Goal: Task Accomplishment & Management: Use online tool/utility

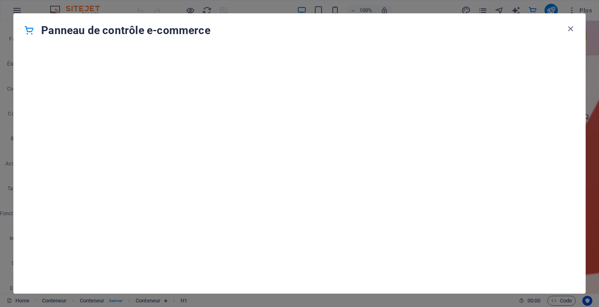
scroll to position [8016, 0]
click at [570, 29] on icon "button" at bounding box center [571, 29] width 10 height 10
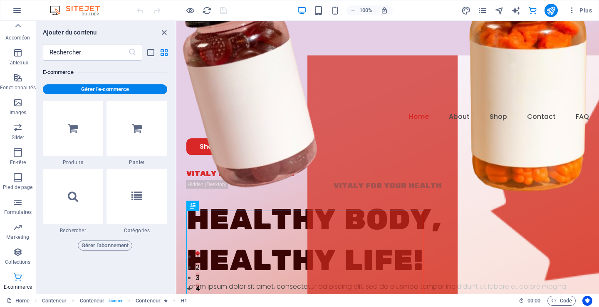
click at [15, 285] on p "E-commerce" at bounding box center [18, 287] width 28 height 7
click at [19, 277] on icon "button" at bounding box center [18, 277] width 10 height 10
click at [18, 261] on p "Collections" at bounding box center [17, 262] width 25 height 7
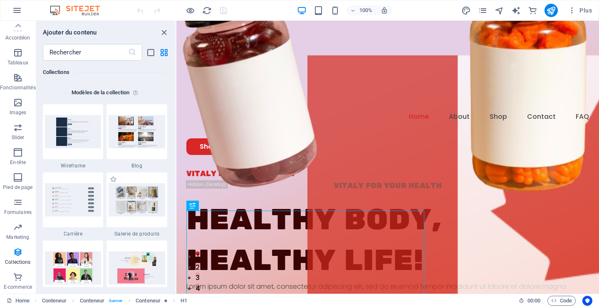
scroll to position [7656, 0]
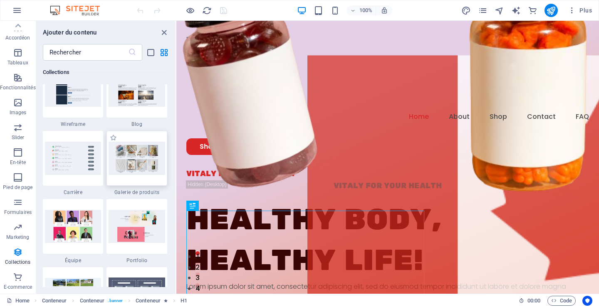
click at [132, 159] on img at bounding box center [137, 158] width 57 height 33
click at [129, 157] on img at bounding box center [137, 158] width 57 height 33
click at [123, 167] on img at bounding box center [137, 158] width 57 height 33
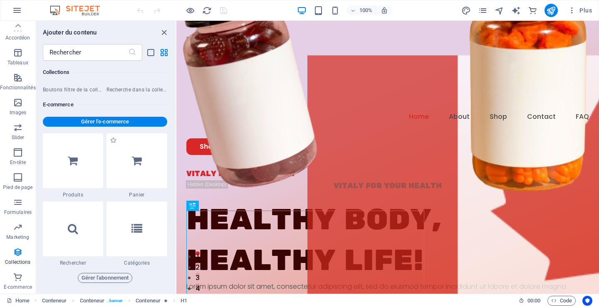
scroll to position [8072, 0]
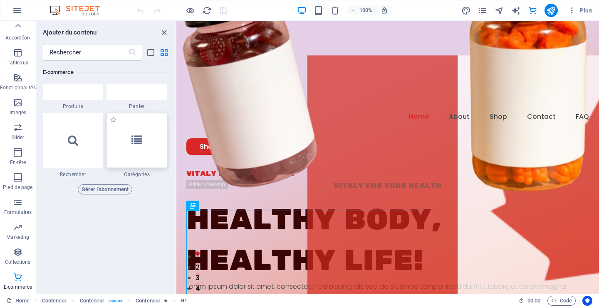
click at [137, 142] on icon at bounding box center [136, 140] width 11 height 11
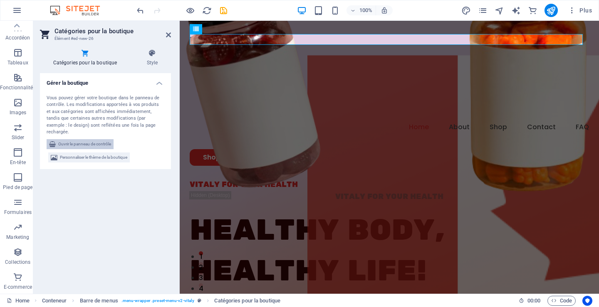
click at [90, 139] on span "Ouvrir le panneau de contrôle" at bounding box center [84, 144] width 53 height 10
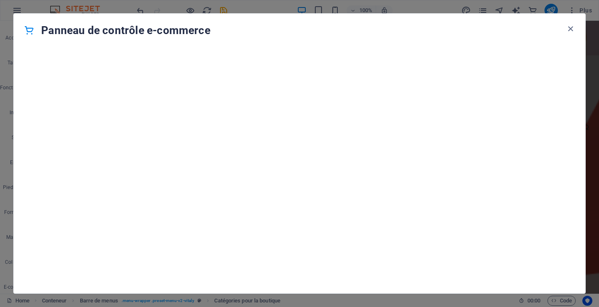
scroll to position [126, 0]
